Goal: Subscribe to service/newsletter

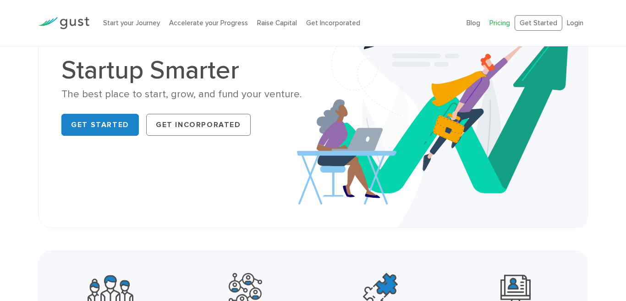
click at [502, 24] on link "Pricing" at bounding box center [499, 23] width 21 height 8
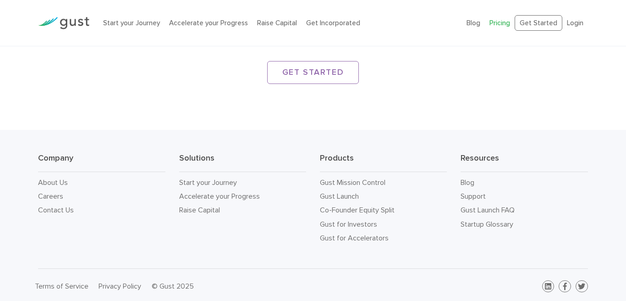
scroll to position [1459, 0]
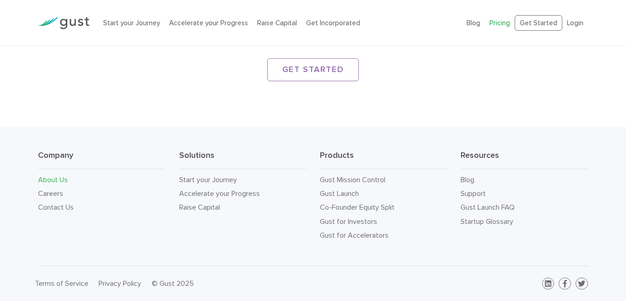
click at [47, 177] on link "About Us" at bounding box center [53, 179] width 30 height 9
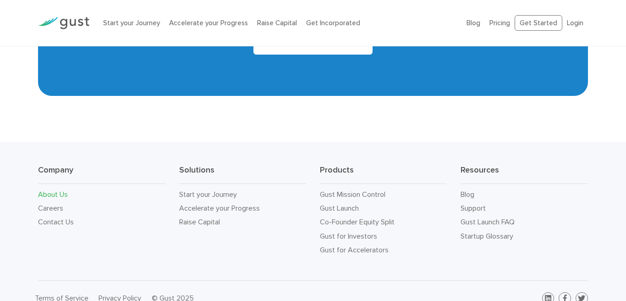
scroll to position [894, 0]
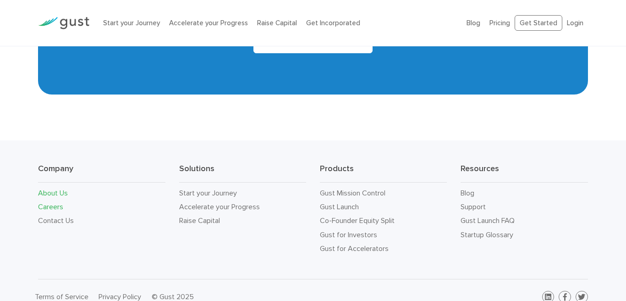
click at [49, 202] on link "Careers" at bounding box center [50, 206] width 25 height 9
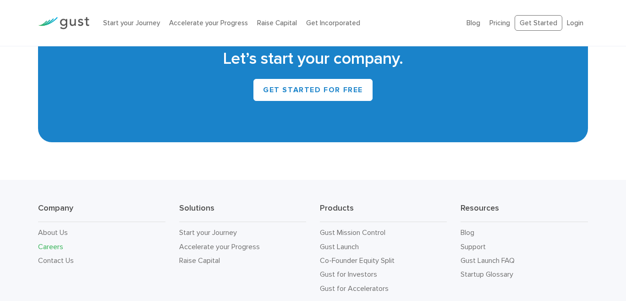
scroll to position [2071, 0]
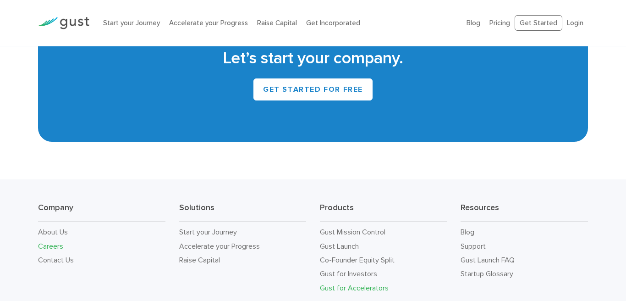
click at [366, 283] on link "Gust for Accelerators" at bounding box center [354, 287] width 69 height 9
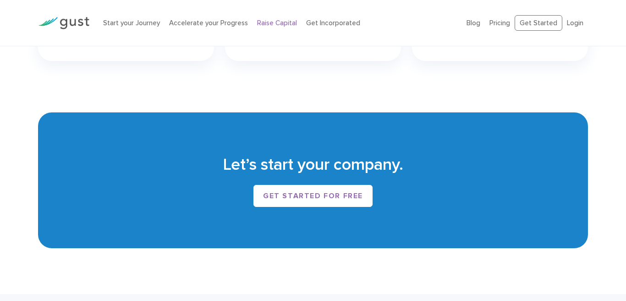
scroll to position [1589, 0]
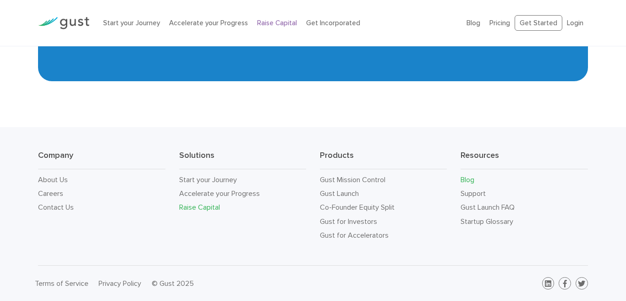
click at [465, 180] on link "Blog" at bounding box center [467, 179] width 14 height 9
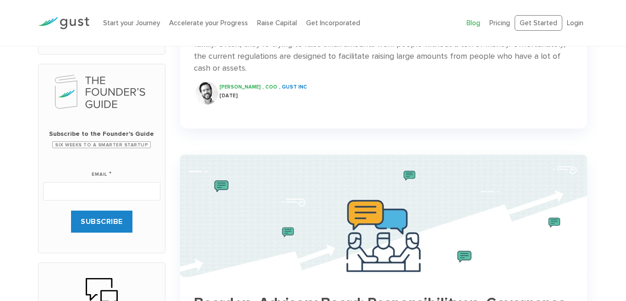
scroll to position [311, 0]
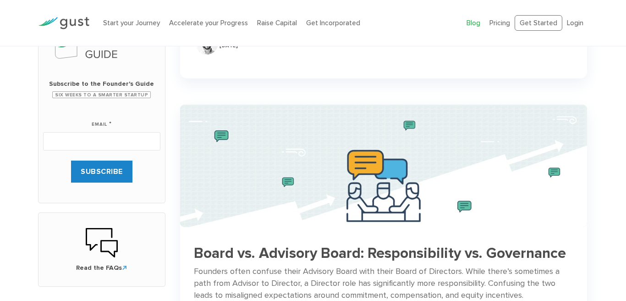
click at [81, 142] on input "Email *" at bounding box center [101, 141] width 117 height 18
type input "fun@qwertykids.com"
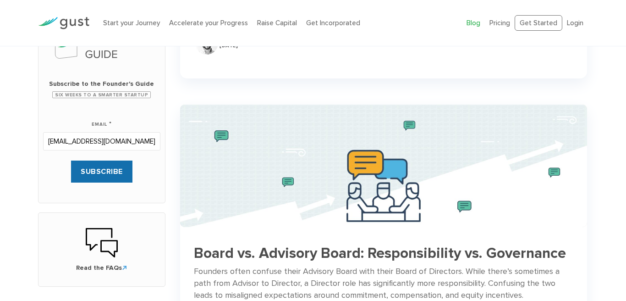
click at [94, 170] on input "SUBSCRIBE" at bounding box center [101, 171] width 61 height 22
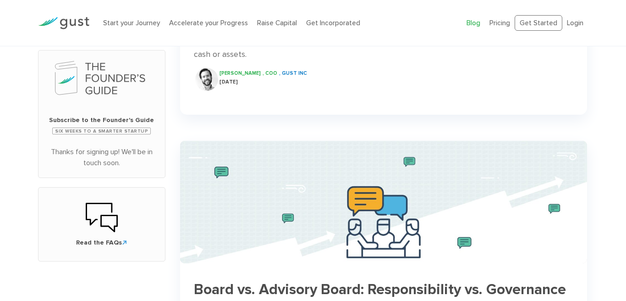
scroll to position [281, 0]
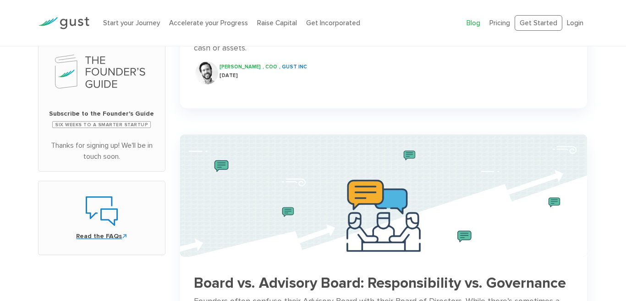
click at [104, 209] on icon at bounding box center [108, 216] width 17 height 17
